Goal: Find specific page/section: Find specific page/section

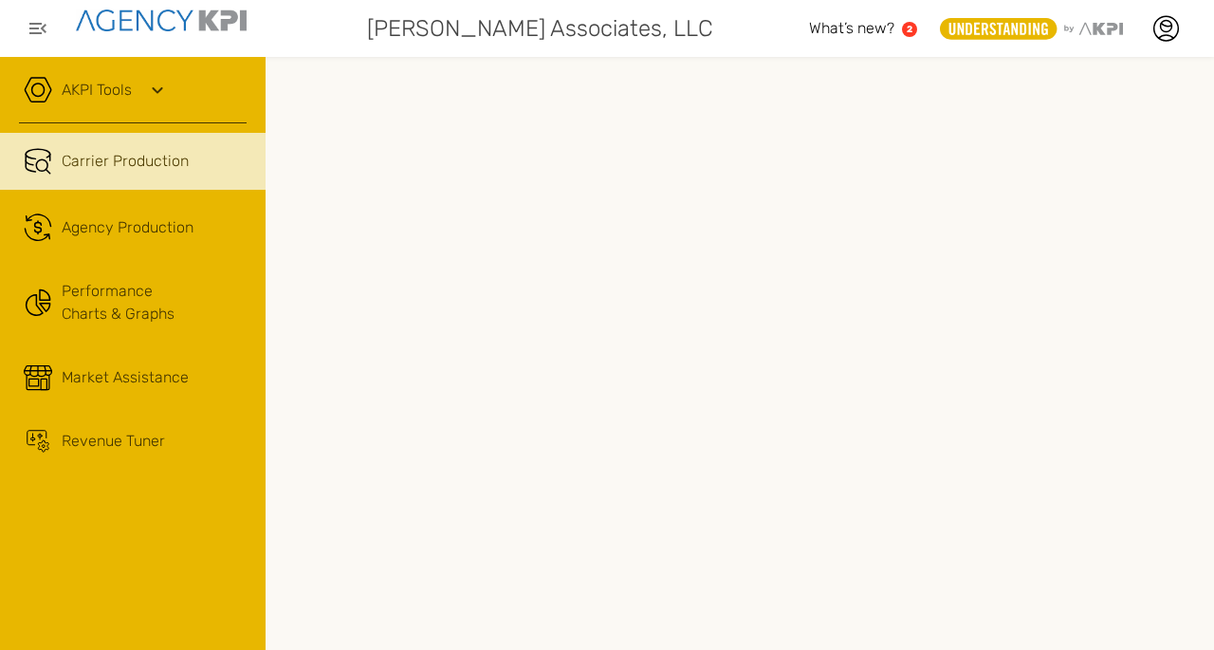
click at [155, 85] on icon at bounding box center [157, 90] width 23 height 23
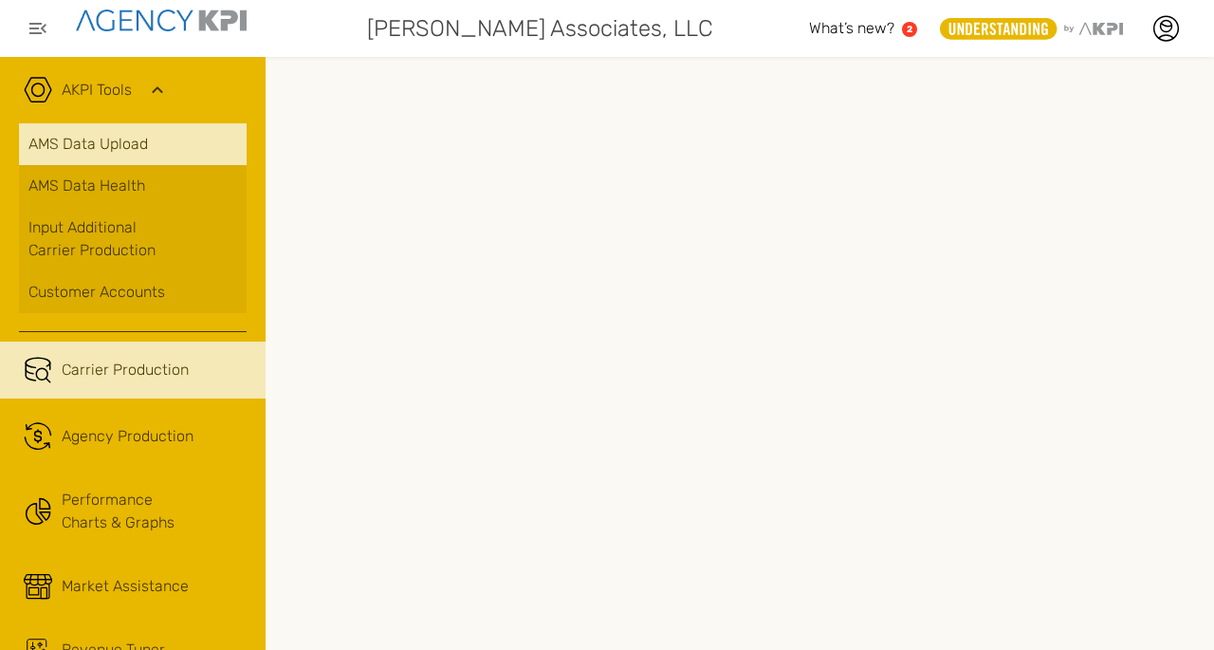
click at [130, 143] on link "AMS Data Upload" at bounding box center [133, 144] width 228 height 42
